Goal: Find specific page/section: Find specific page/section

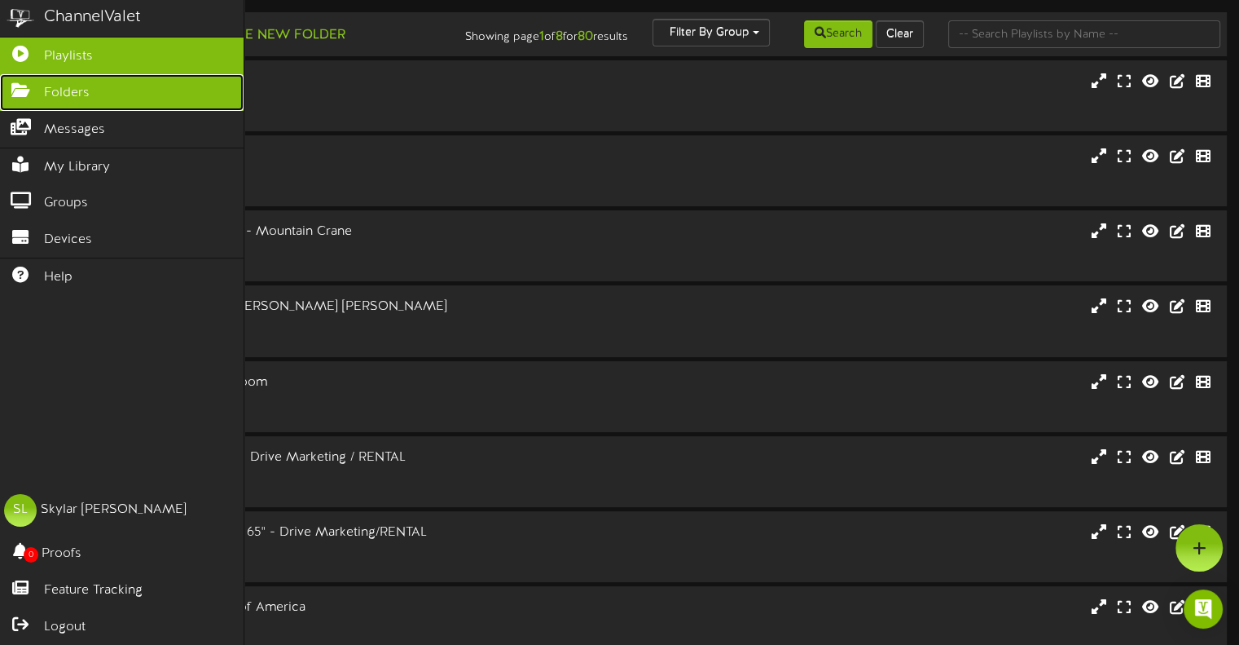
click at [108, 97] on link "Folders" at bounding box center [122, 92] width 244 height 37
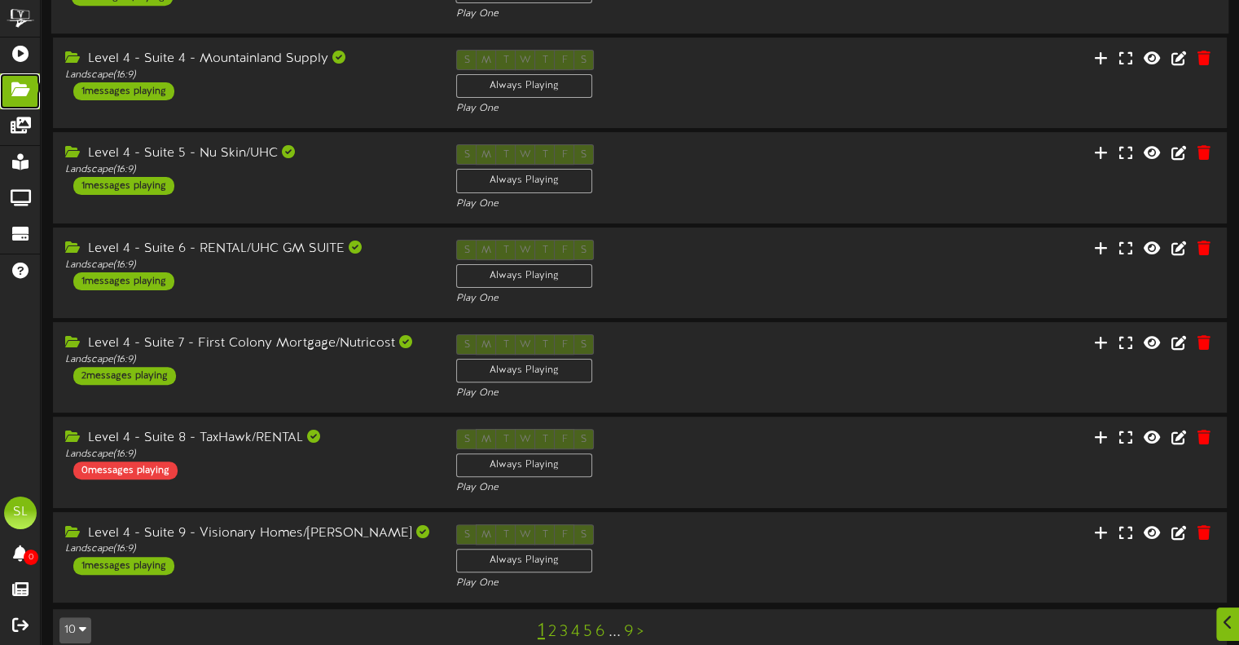
scroll to position [447, 0]
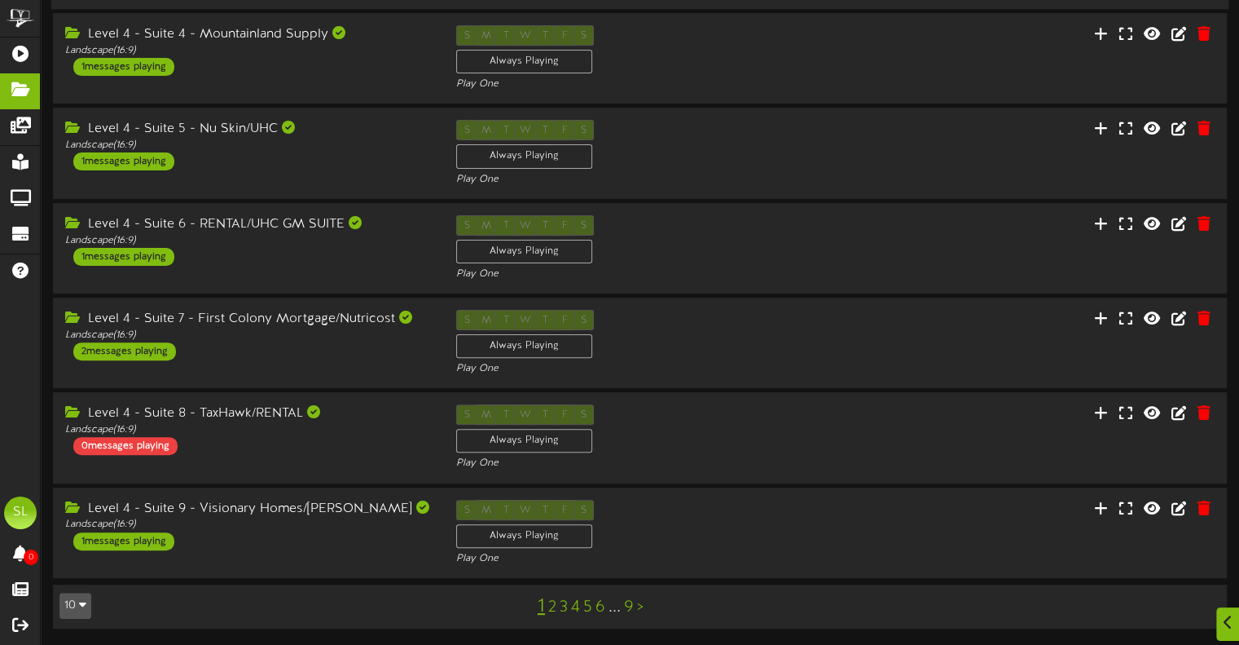
click at [294, 422] on div "Level 4 - Suite 8 - TaxHawk/RENTAL" at bounding box center [248, 413] width 367 height 19
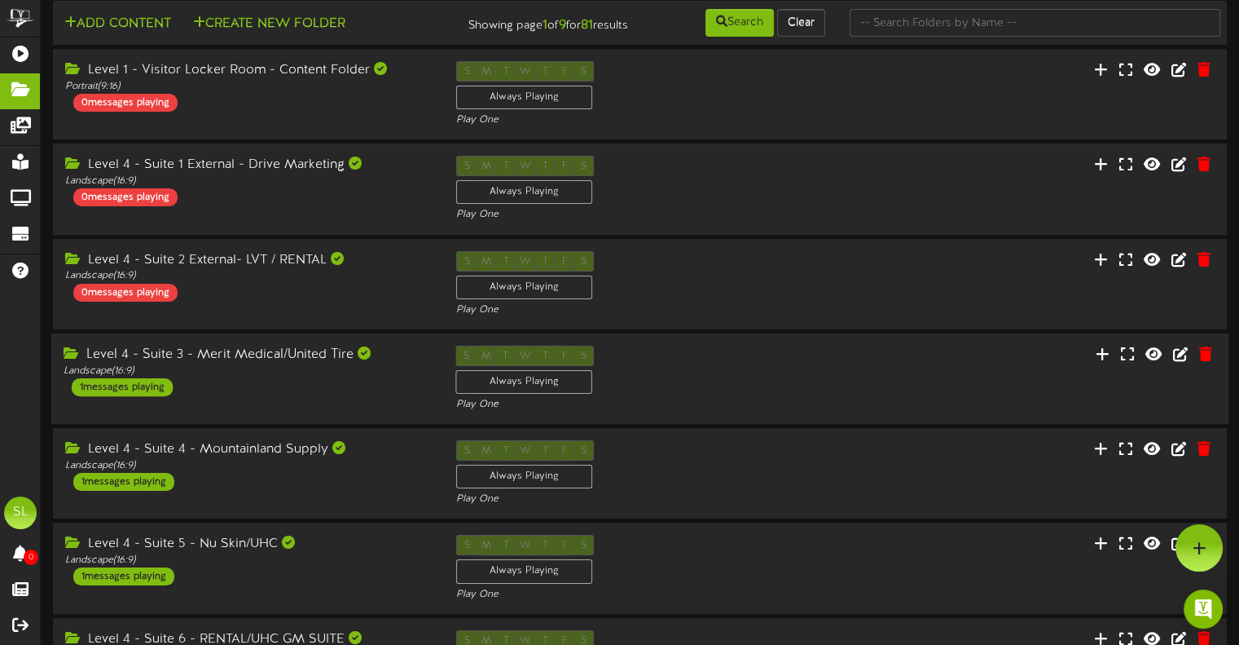
scroll to position [0, 0]
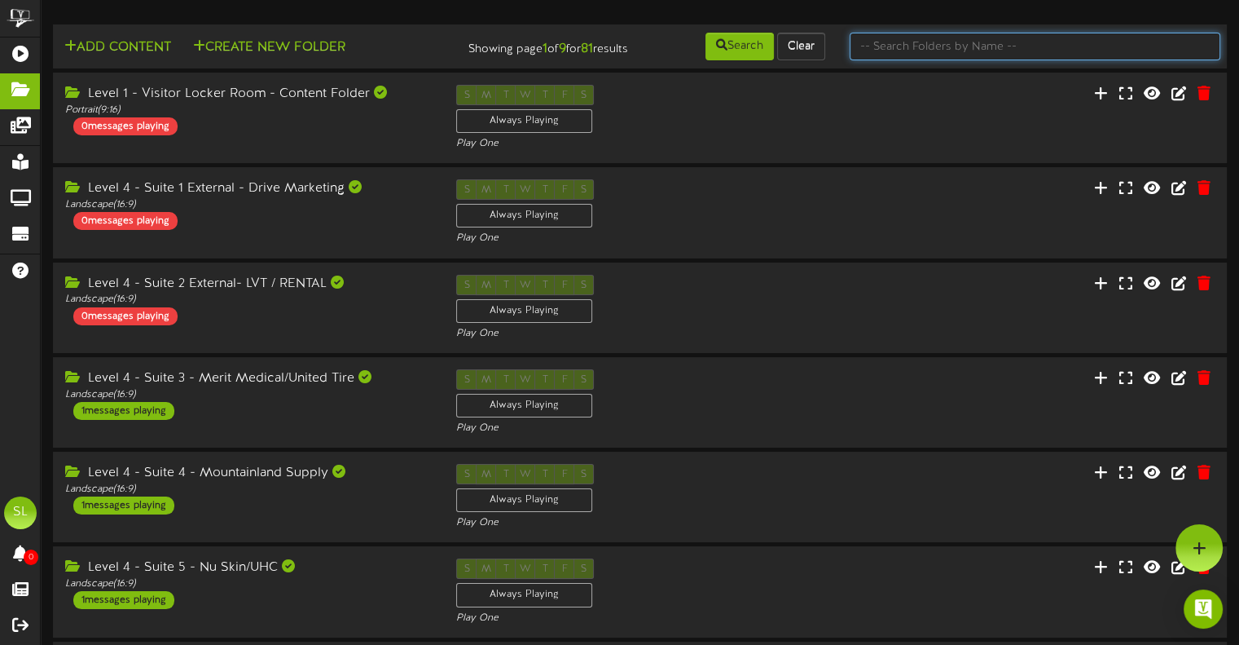
click at [930, 46] on input "text" at bounding box center [1035, 47] width 371 height 28
type input "suite 7"
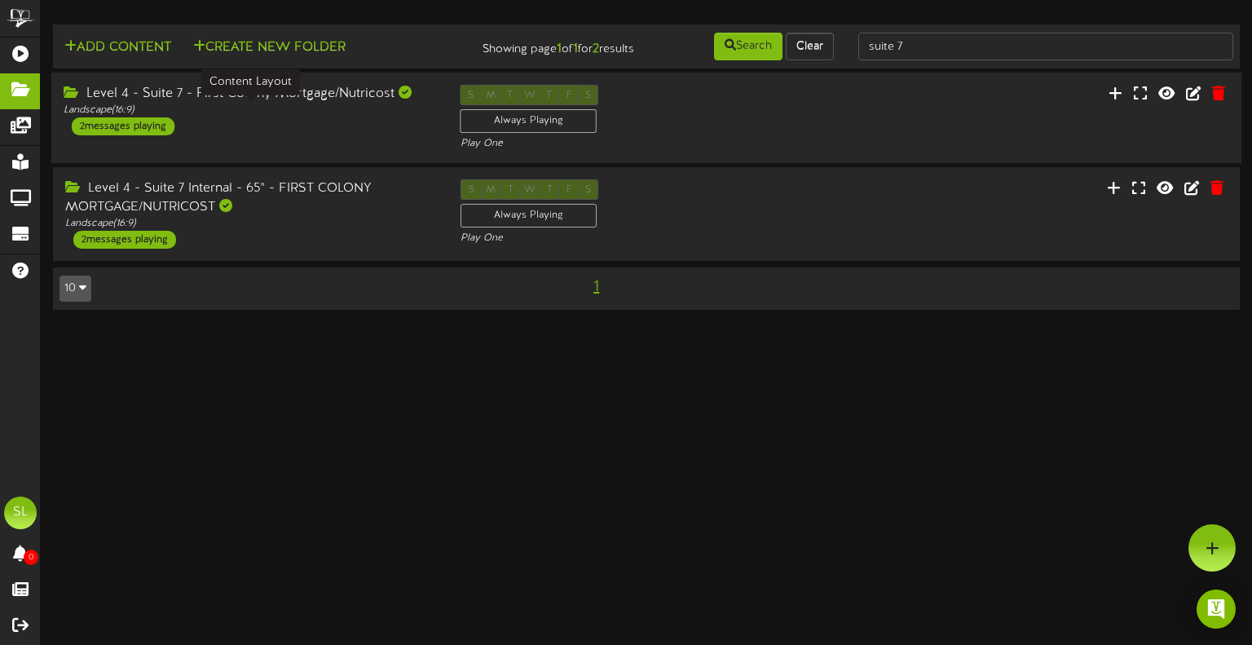
click at [322, 110] on div "Landscape ( 16:9 )" at bounding box center [250, 110] width 372 height 14
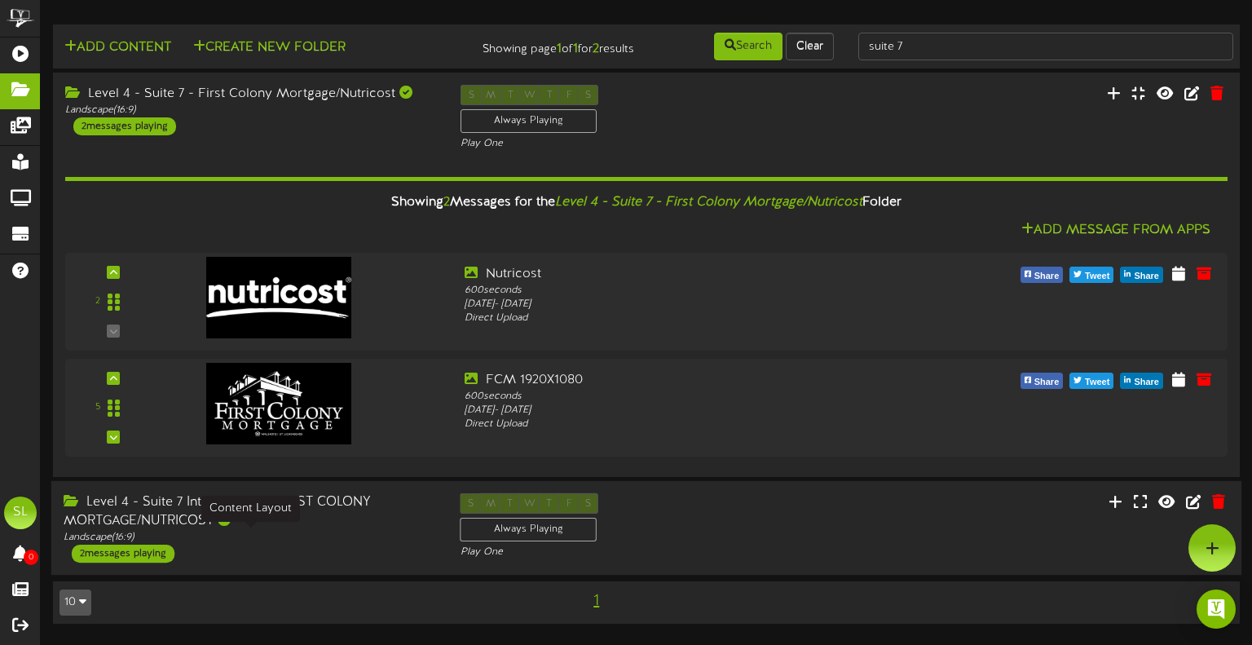
click at [372, 534] on div "Landscape ( 16:9 )" at bounding box center [250, 537] width 372 height 14
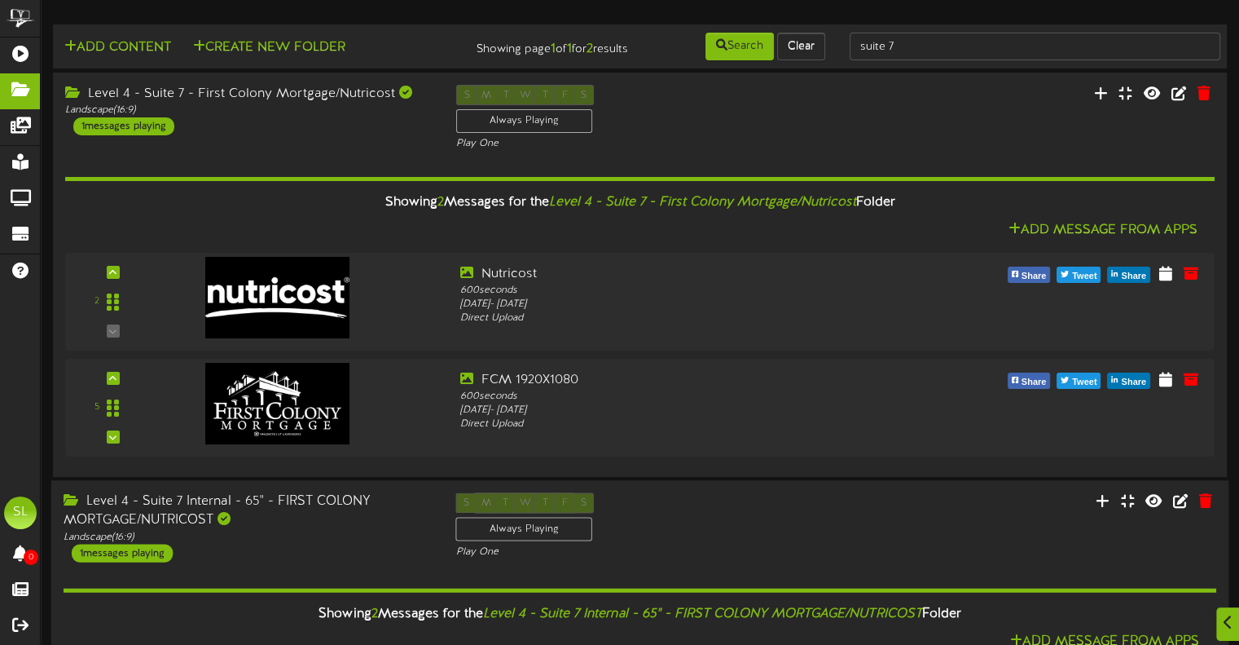
scroll to position [306, 0]
